Goal: Complete application form

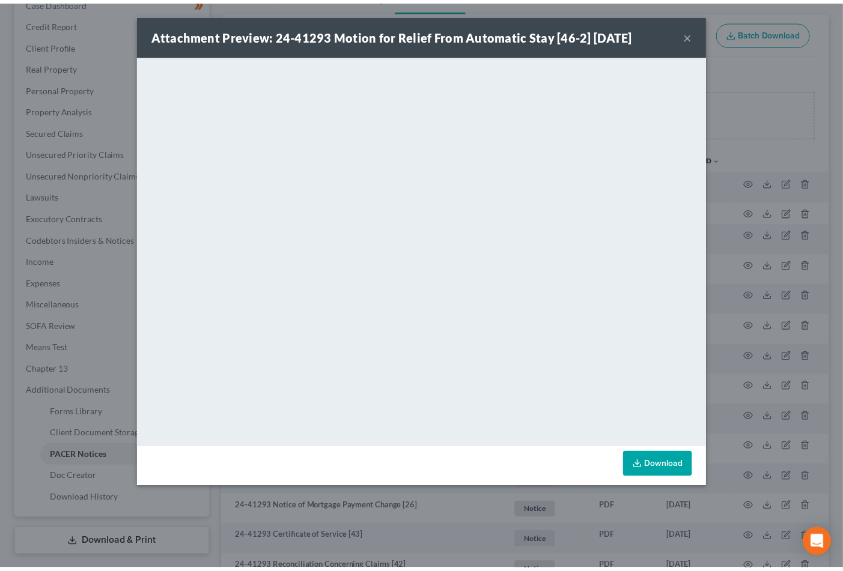
scroll to position [133, 0]
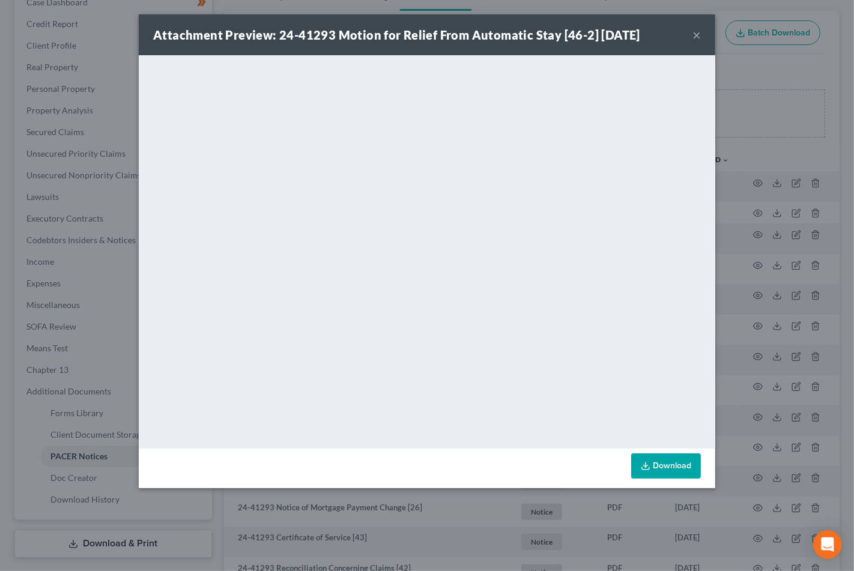
click at [699, 37] on button "×" at bounding box center [697, 35] width 8 height 14
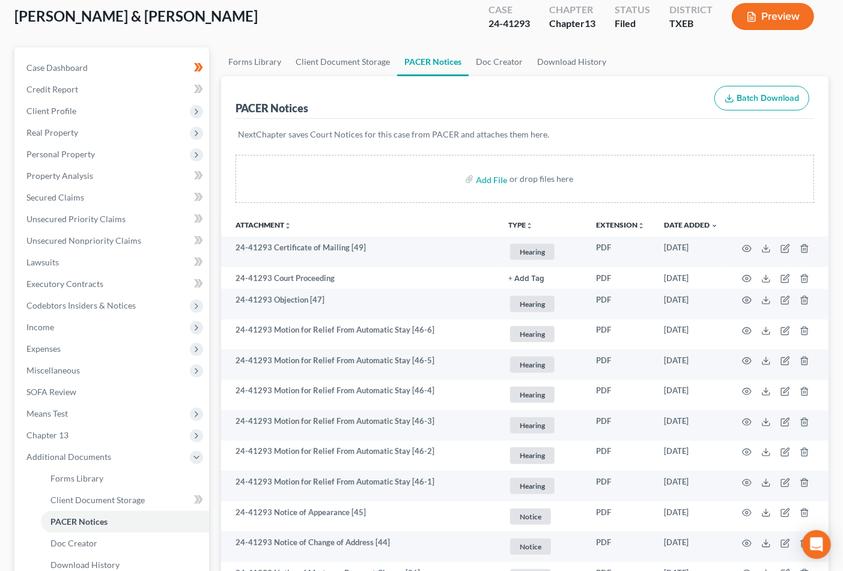
scroll to position [0, 0]
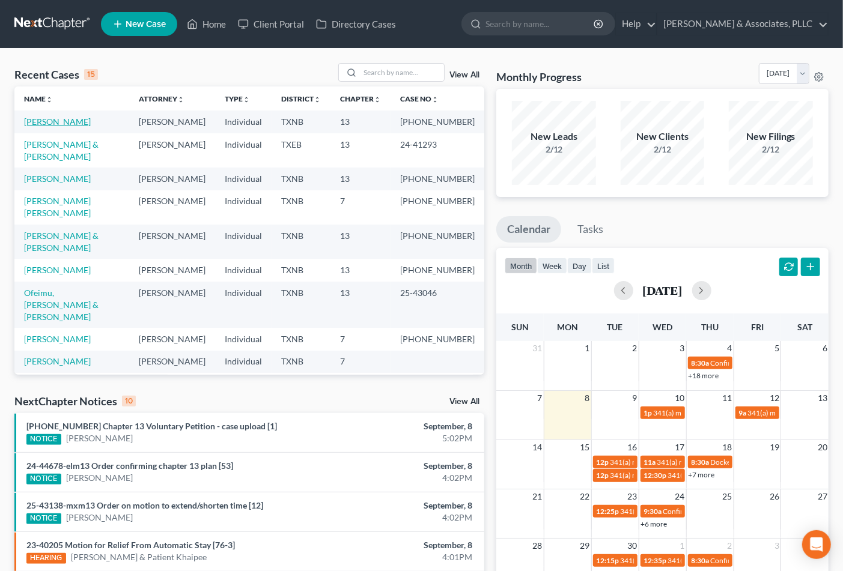
click at [67, 124] on link "Mitchell, Lisa" at bounding box center [57, 122] width 67 height 10
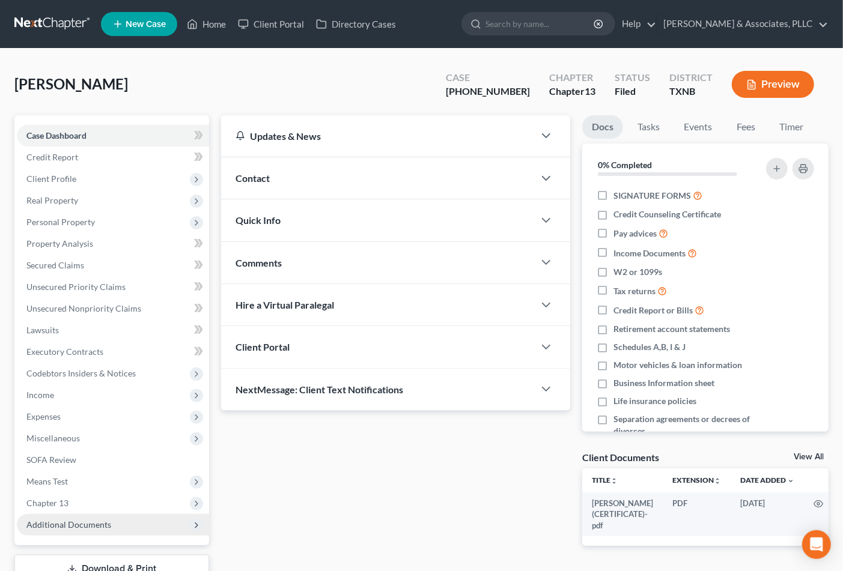
click at [87, 517] on span "Additional Documents" at bounding box center [113, 525] width 192 height 22
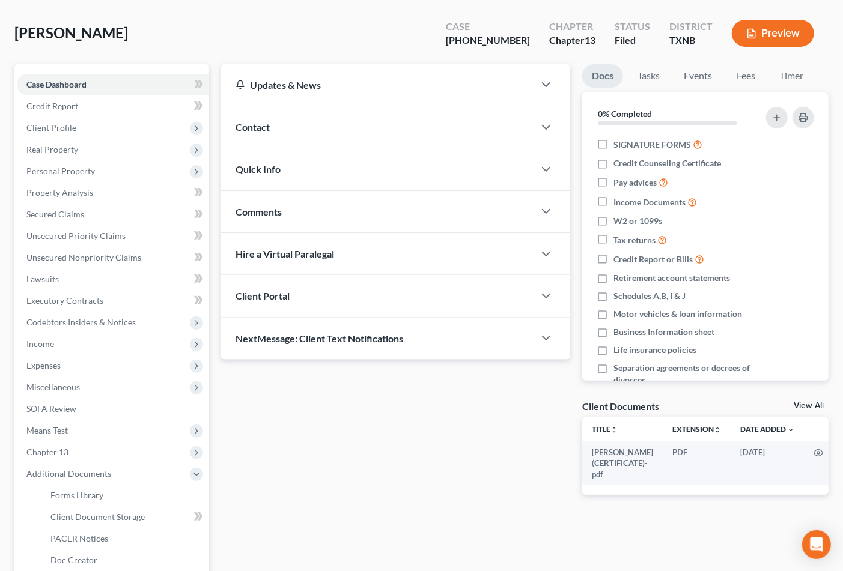
scroll to position [133, 0]
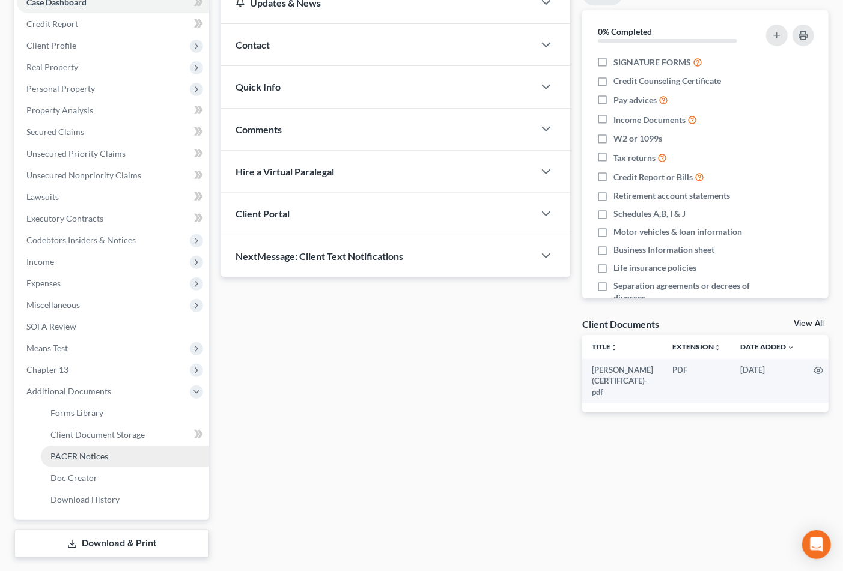
click at [89, 457] on span "PACER Notices" at bounding box center [79, 456] width 58 height 10
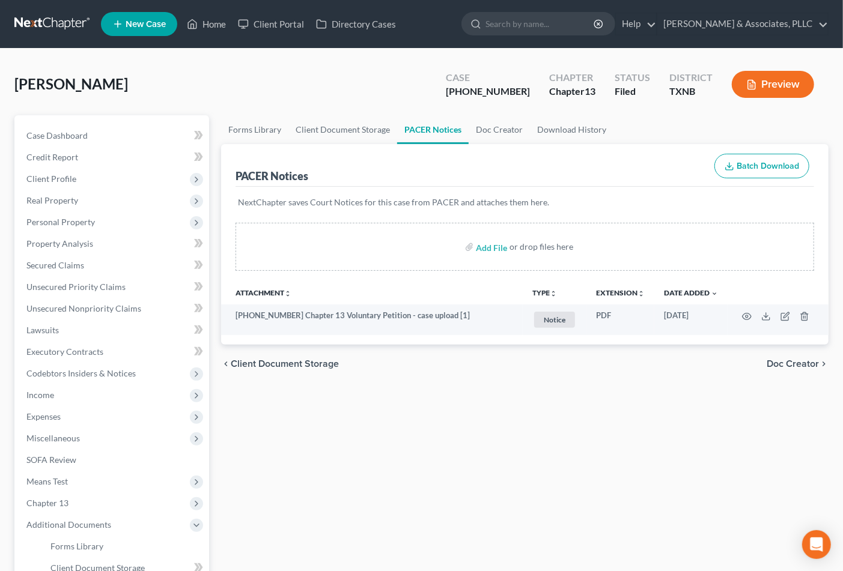
click at [427, 124] on link "PACER Notices" at bounding box center [432, 129] width 71 height 29
click at [429, 359] on div "chevron_left Client Document Storage Doc Creator chevron_right" at bounding box center [524, 364] width 607 height 38
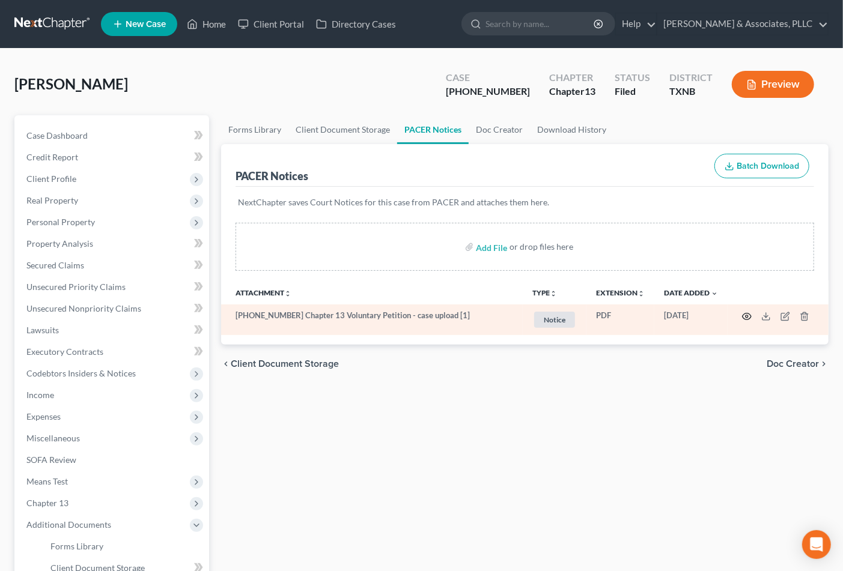
click at [742, 315] on icon "button" at bounding box center [747, 317] width 10 height 10
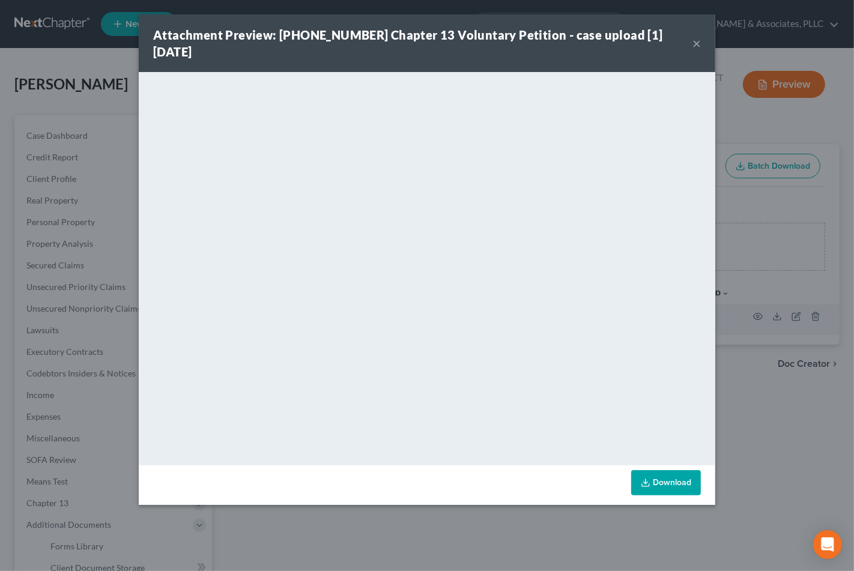
click at [694, 36] on button "×" at bounding box center [697, 43] width 8 height 14
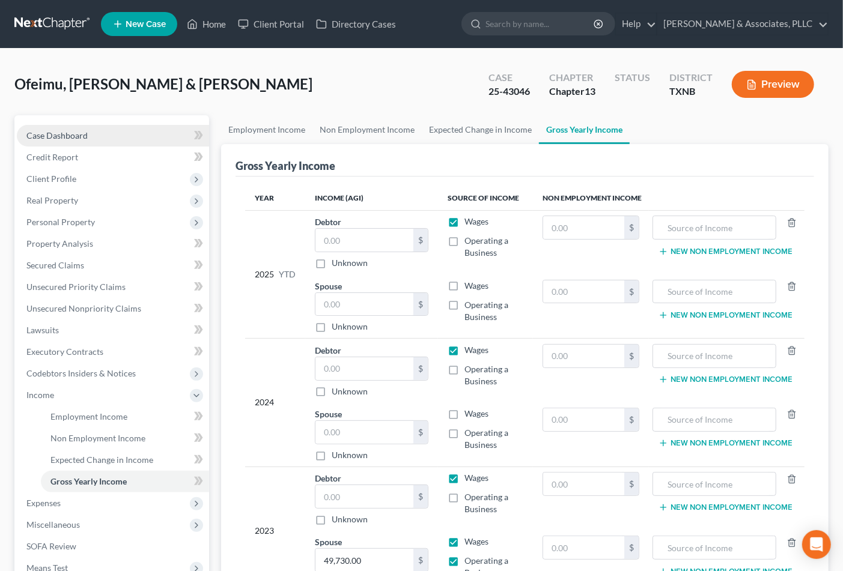
click at [62, 139] on span "Case Dashboard" at bounding box center [56, 135] width 61 height 10
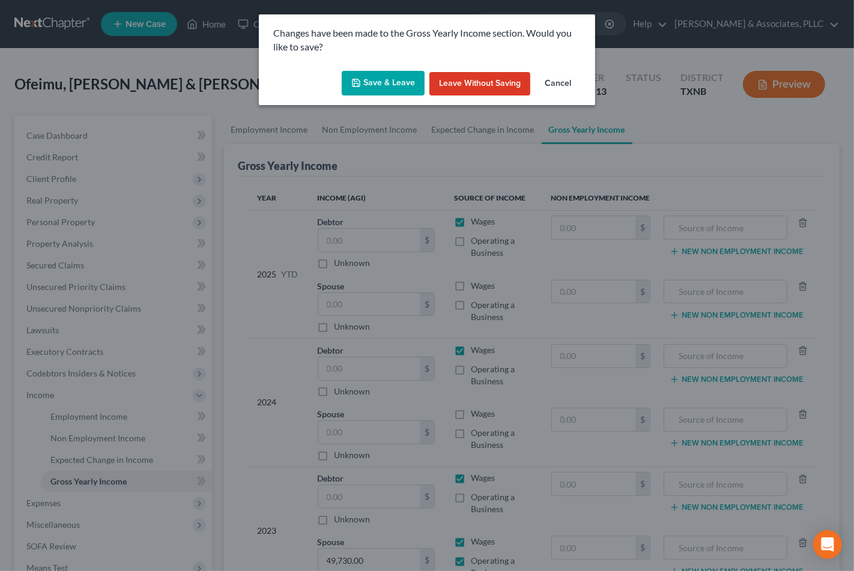
click at [104, 127] on div "Changes have been made to the Gross Yearly Income section. Would you like to sa…" at bounding box center [427, 285] width 854 height 571
click at [407, 84] on button "Save & Leave" at bounding box center [383, 83] width 83 height 25
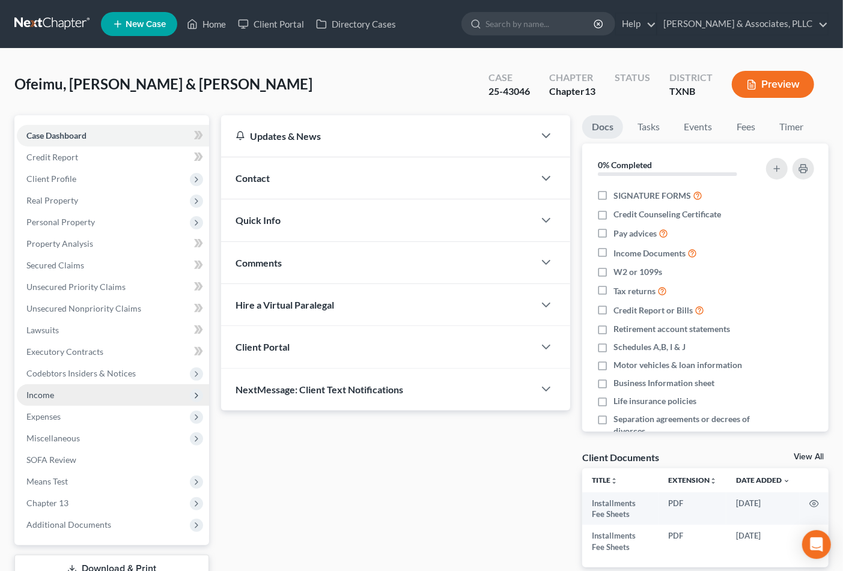
click at [55, 400] on span "Income" at bounding box center [113, 395] width 192 height 22
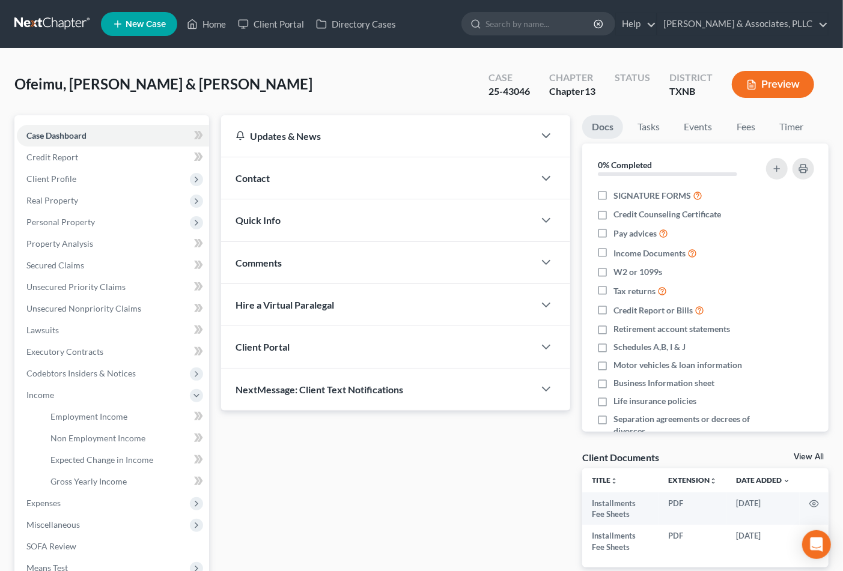
click at [414, 447] on div "Updates & News × Texas Northern: Faster Filing Times! Updates have been made to…" at bounding box center [396, 351] width 362 height 472
click at [66, 266] on span "Secured Claims" at bounding box center [55, 265] width 58 height 10
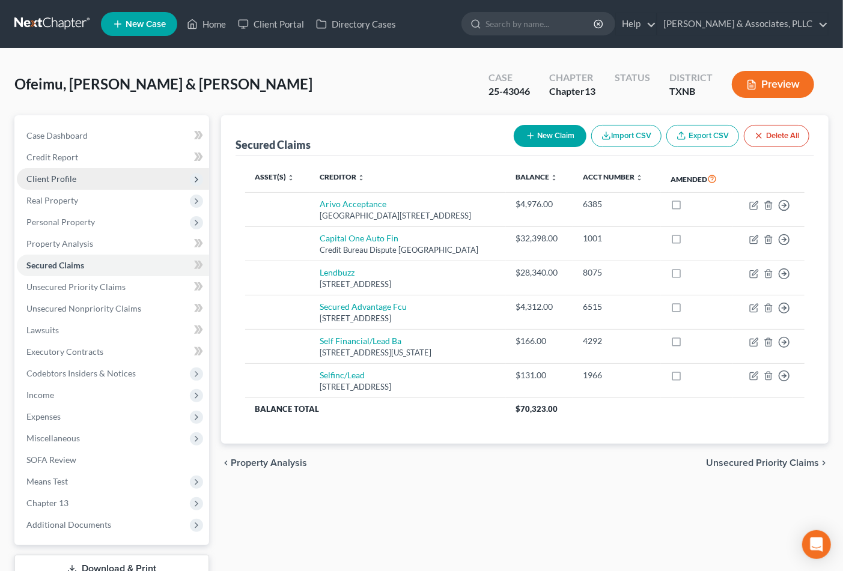
click at [74, 185] on span "Client Profile" at bounding box center [113, 179] width 192 height 22
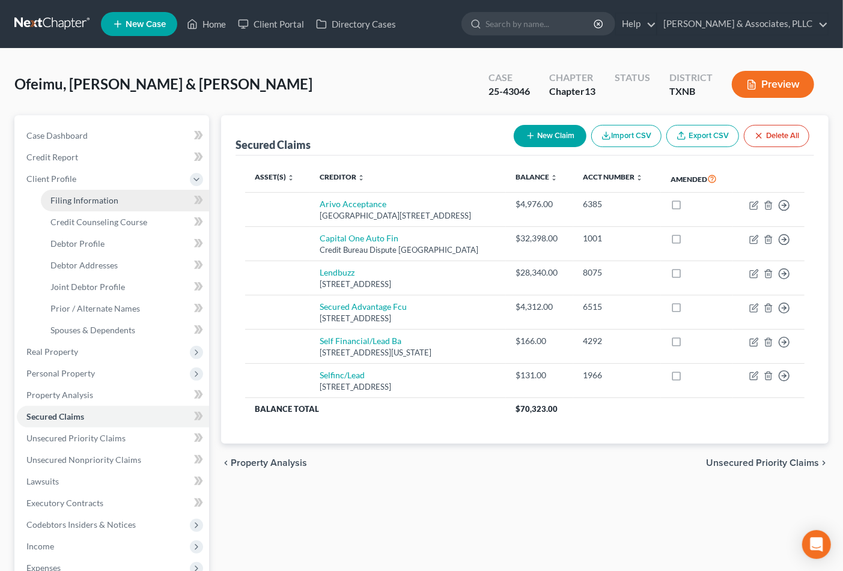
click at [79, 202] on span "Filing Information" at bounding box center [84, 200] width 68 height 10
select select "1"
select select "3"
select select "78"
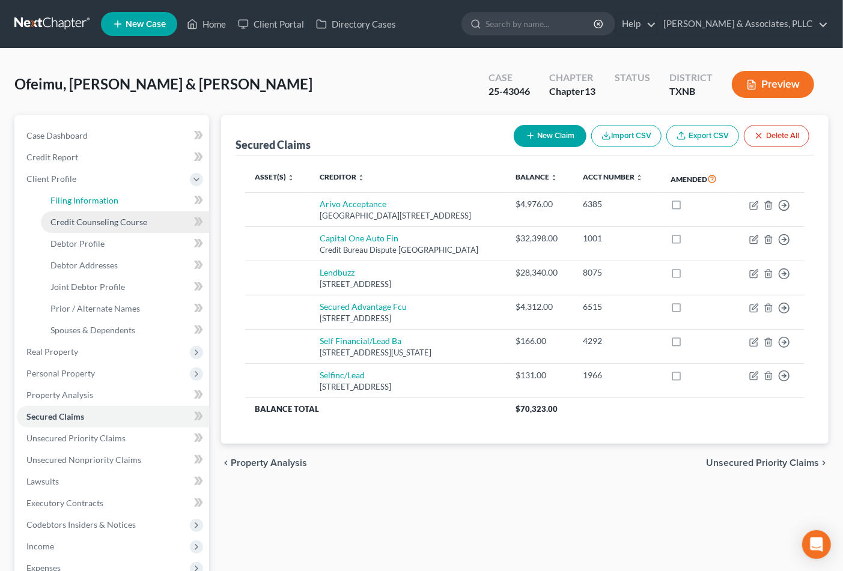
select select "0"
select select "45"
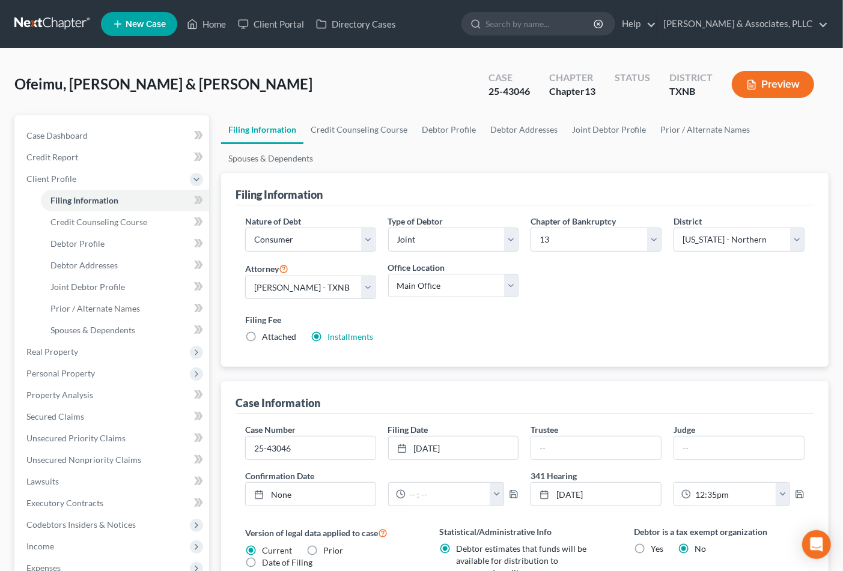
drag, startPoint x: 482, startPoint y: 445, endPoint x: 491, endPoint y: 374, distance: 72.1
click at [491, 374] on div "Filing Information Nature of Debt Select Business Consumer Other Nature of Busi…" at bounding box center [524, 479] width 607 height 612
